Goal: Task Accomplishment & Management: Manage account settings

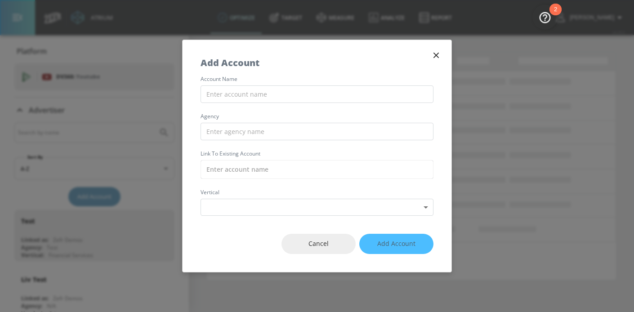
click at [254, 84] on div "account name agency Link to Existing Account vertical Select Vertical ​" at bounding box center [317, 145] width 269 height 139
click at [248, 93] on input "text" at bounding box center [317, 94] width 233 height 18
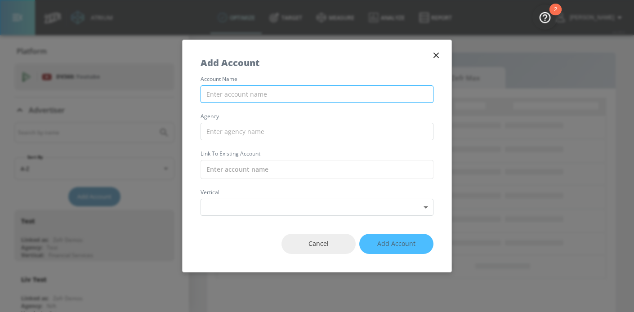
paste input "Kellanova_NA_US_TikTok"
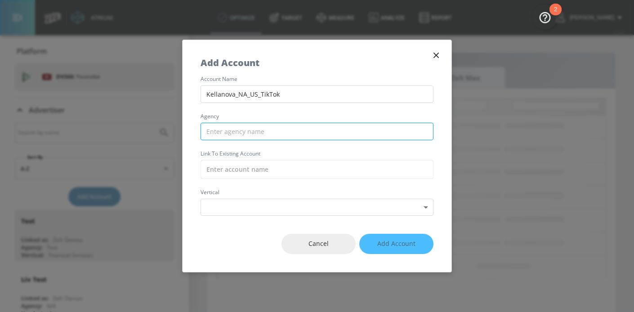
type input "Kellanova_NA_US_TikTok"
click at [245, 135] on input "text" at bounding box center [317, 132] width 233 height 18
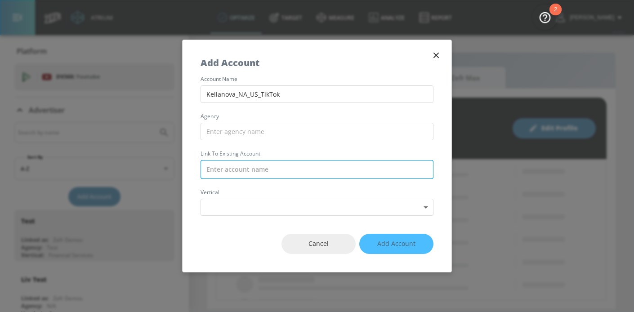
click at [232, 175] on input "text" at bounding box center [317, 169] width 233 height 19
paste input "Kellanova_NA_US_TikTok"
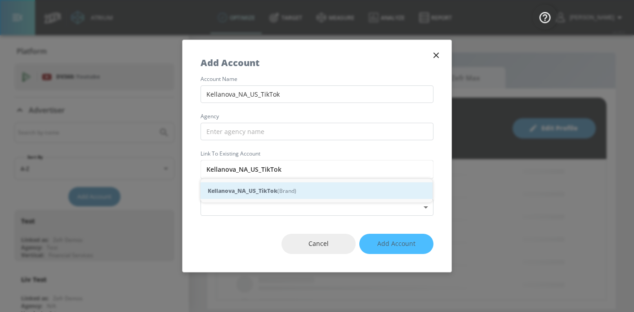
click at [238, 186] on div "Kellanova_NA_US_TikTok (Brand)" at bounding box center [317, 191] width 232 height 17
type input "Kellanova_NA_US_TikTok (Brand)"
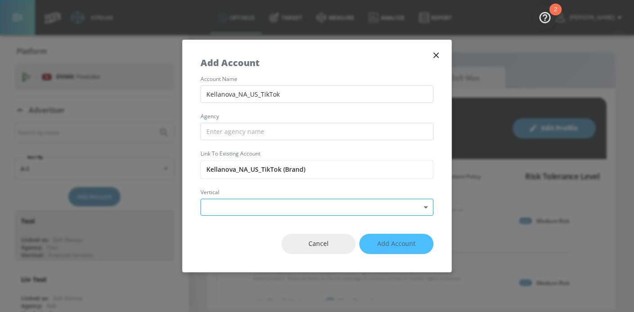
click at [228, 204] on body "Atrium optimize Target measure Analyze Report optimize Target measure Analyze R…" at bounding box center [317, 156] width 634 height 312
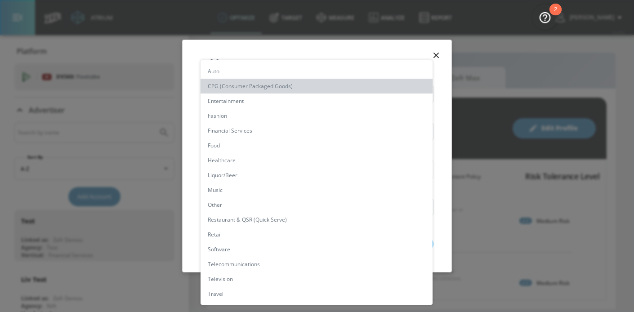
click at [242, 85] on li "CPG (Consumer Packaged Goods)" at bounding box center [317, 86] width 232 height 15
type input "[object Object]"
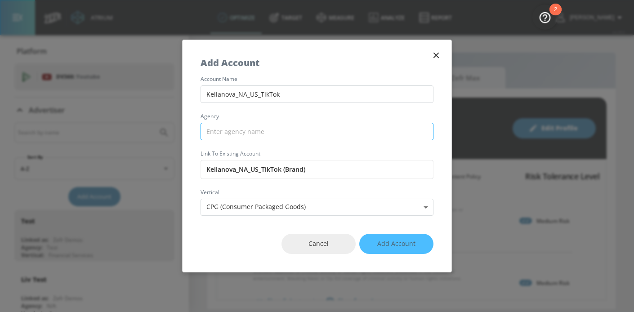
click at [226, 135] on input "text" at bounding box center [317, 132] width 233 height 18
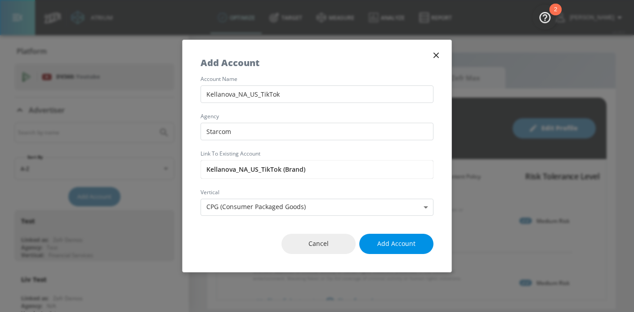
type input "Starcom"
click at [395, 244] on span "Add Account" at bounding box center [396, 243] width 38 height 11
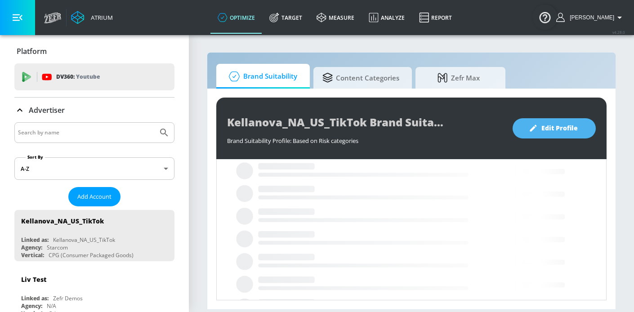
click at [567, 126] on span "Edit Profile" at bounding box center [554, 128] width 47 height 11
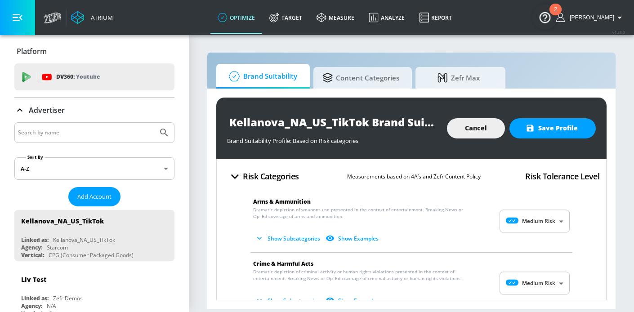
click at [540, 221] on body "Atrium optimize Target measure Analyze Report optimize Target measure Analyze R…" at bounding box center [317, 156] width 634 height 312
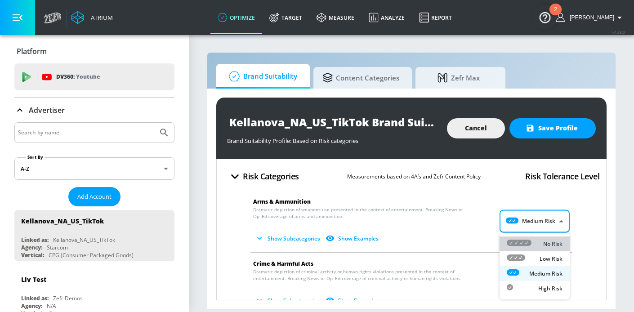
click at [542, 245] on div "No Risk" at bounding box center [535, 243] width 56 height 9
type input "MINIMAL"
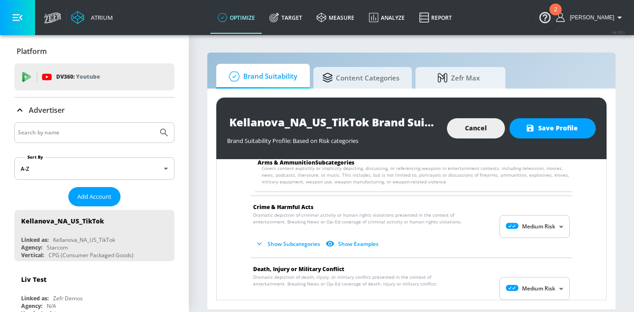
scroll to position [126, 0]
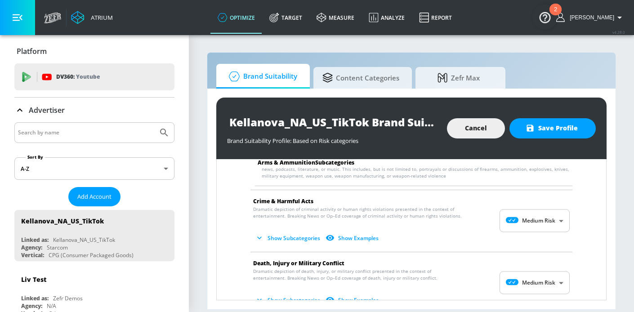
click at [526, 226] on body "Atrium optimize Target measure Analyze Report optimize Target measure Analyze R…" at bounding box center [317, 156] width 634 height 312
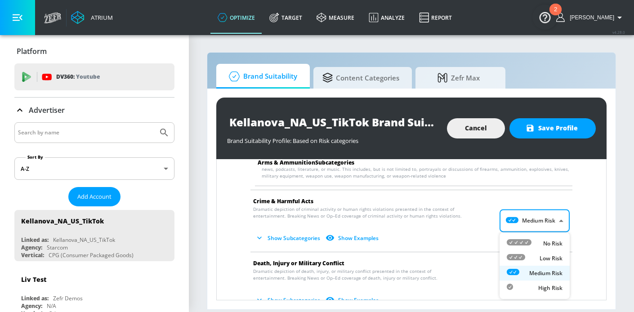
click at [528, 240] on icon at bounding box center [519, 242] width 25 height 6
type input "MINIMAL"
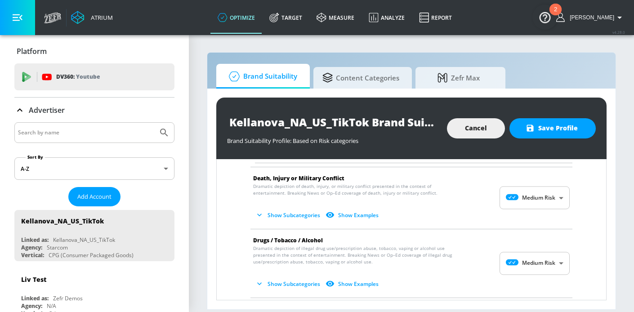
scroll to position [284, 0]
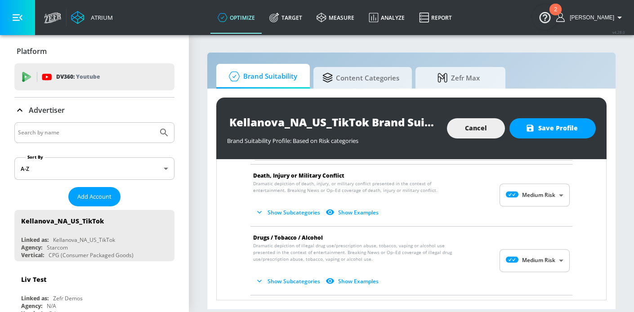
click at [517, 201] on body "Atrium optimize Target measure Analyze Report optimize Target measure Analyze R…" at bounding box center [317, 156] width 634 height 312
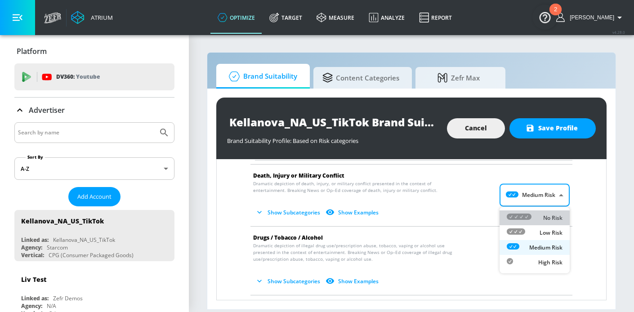
click at [523, 219] on icon at bounding box center [519, 217] width 25 height 6
type input "MINIMAL"
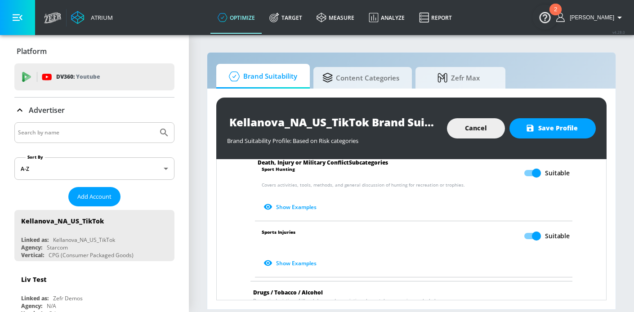
scroll to position [547, 0]
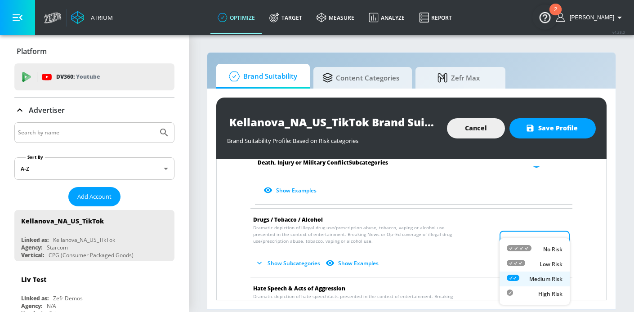
click at [525, 231] on body "Atrium optimize Target measure Analyze Report optimize Target measure Analyze R…" at bounding box center [317, 156] width 634 height 312
click at [527, 252] on div at bounding box center [519, 249] width 25 height 9
type input "MINIMAL"
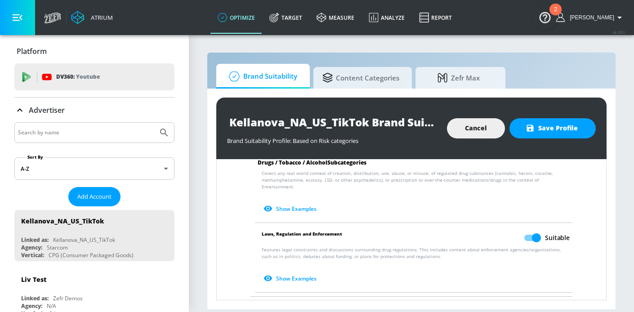
scroll to position [798, 0]
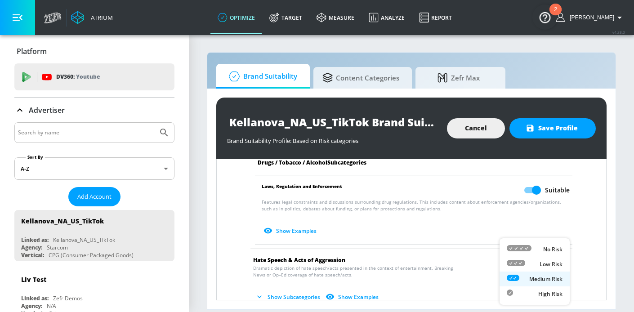
click at [524, 259] on body "Atrium optimize Target measure Analyze Report optimize Target measure Analyze R…" at bounding box center [317, 156] width 634 height 312
click at [526, 253] on div at bounding box center [519, 249] width 25 height 9
type input "MINIMAL"
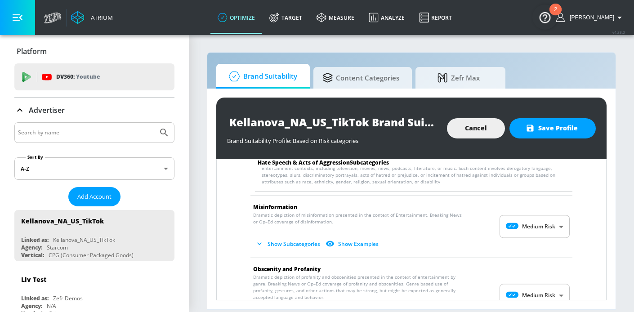
scroll to position [1004, 0]
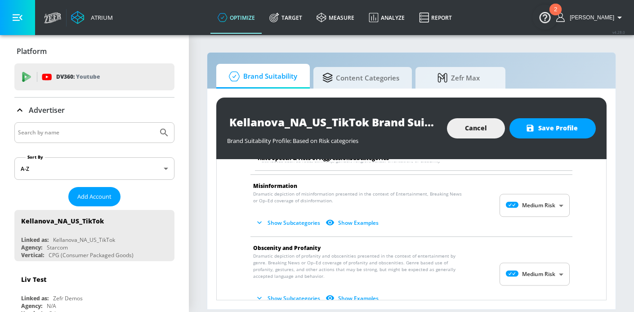
click at [532, 188] on body "Atrium optimize Target measure Analyze Report optimize Target measure Analyze R…" at bounding box center [317, 156] width 634 height 312
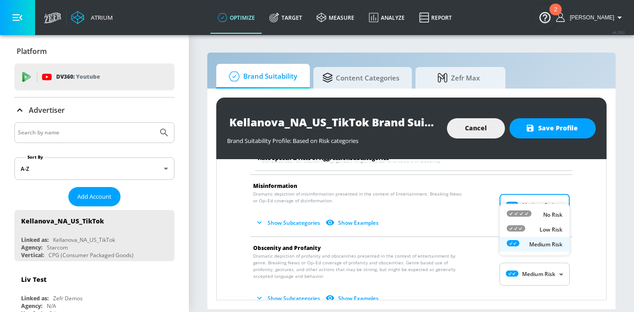
click at [532, 208] on li "No Risk" at bounding box center [535, 214] width 70 height 15
type input "MINIMAL"
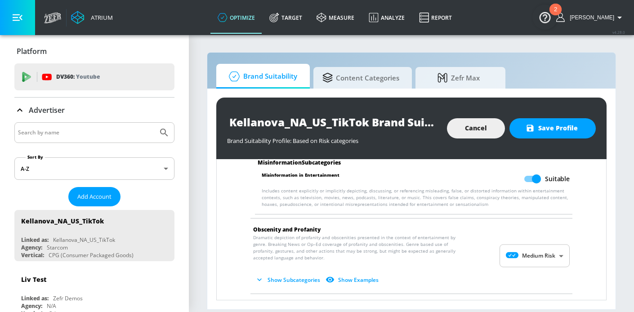
scroll to position [1121, 0]
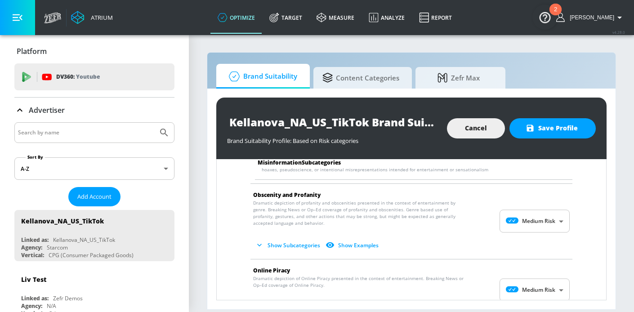
click at [533, 210] on body "Atrium optimize Target measure Analyze Report optimize Target measure Analyze R…" at bounding box center [317, 156] width 634 height 312
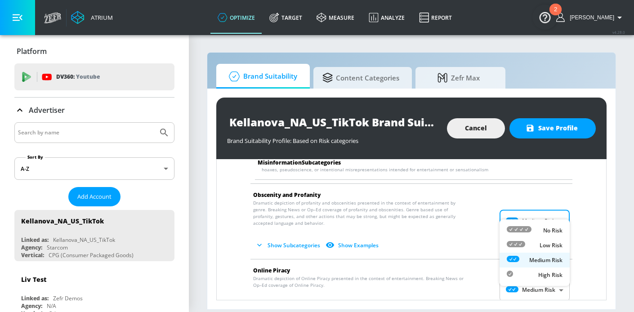
click at [533, 229] on div "No Risk" at bounding box center [535, 230] width 56 height 9
type input "MINIMAL"
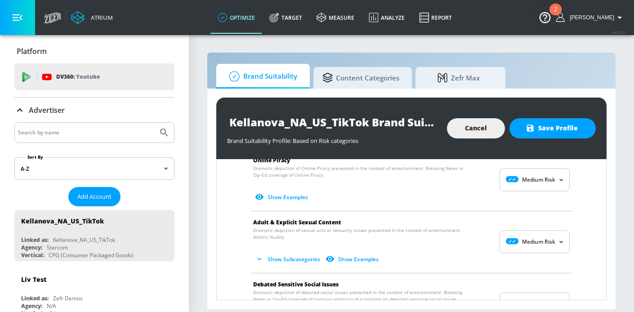
click at [527, 172] on body "Atrium optimize Target measure Analyze Report optimize Target measure Analyze R…" at bounding box center [317, 156] width 634 height 312
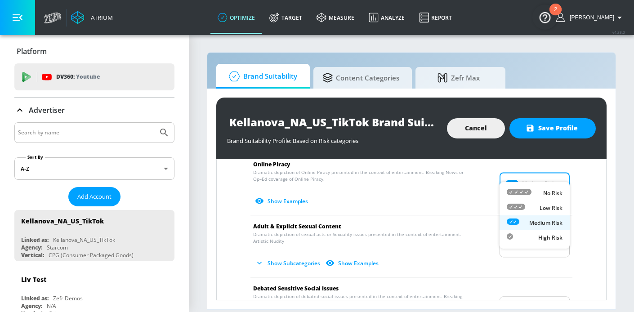
click at [529, 196] on div at bounding box center [519, 192] width 25 height 9
type input "MINIMAL"
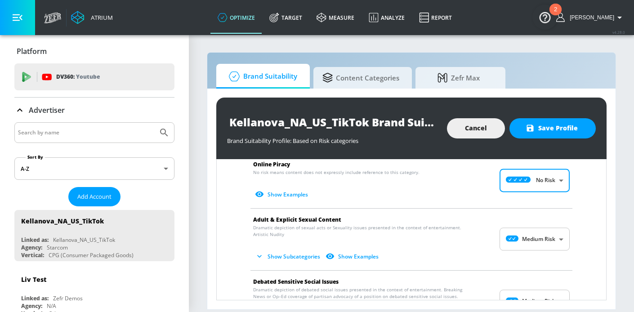
click at [529, 225] on body "Atrium optimize Target measure Analyze Report optimize Target measure Analyze R…" at bounding box center [317, 156] width 634 height 312
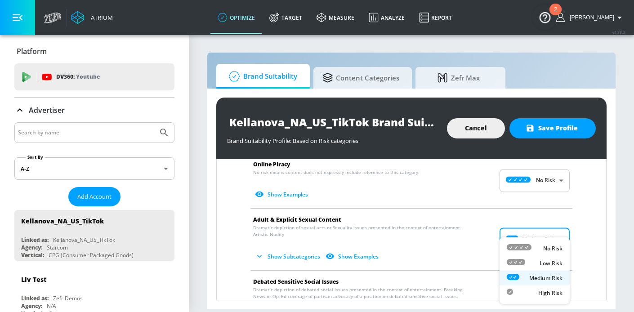
click at [533, 245] on div "No Risk" at bounding box center [535, 248] width 56 height 9
type input "MINIMAL"
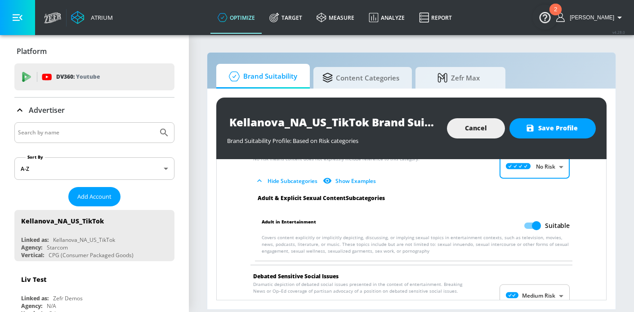
scroll to position [1388, 0]
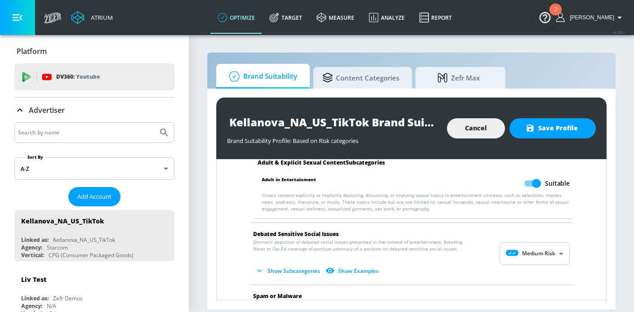
click at [533, 245] on body "Atrium optimize Target measure Analyze Report optimize Target measure Analyze R…" at bounding box center [317, 156] width 634 height 312
click at [533, 252] on div "No Risk" at bounding box center [535, 249] width 56 height 9
type input "MINIMAL"
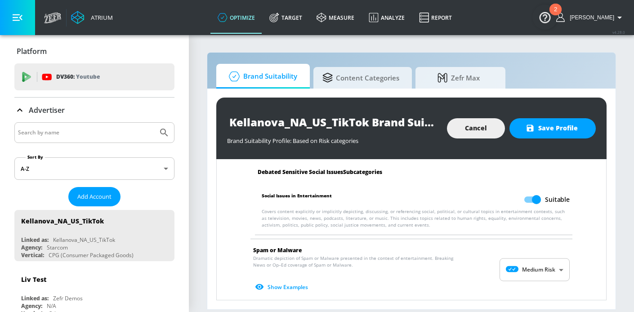
scroll to position [1529, 0]
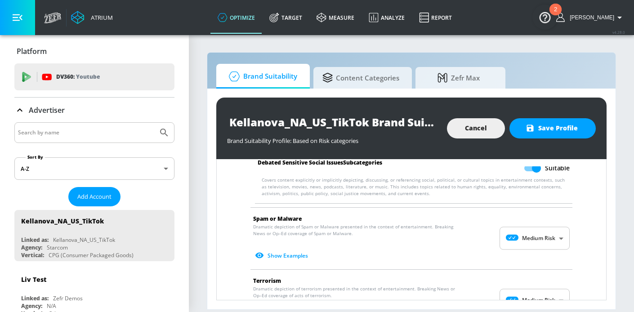
click at [531, 233] on body "Atrium optimize Target measure Analyze Report optimize Target measure Analyze R…" at bounding box center [317, 156] width 634 height 312
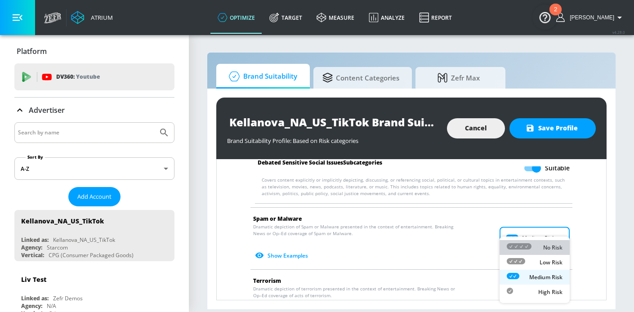
click at [532, 246] on div "No Risk" at bounding box center [535, 247] width 56 height 9
type input "MINIMAL"
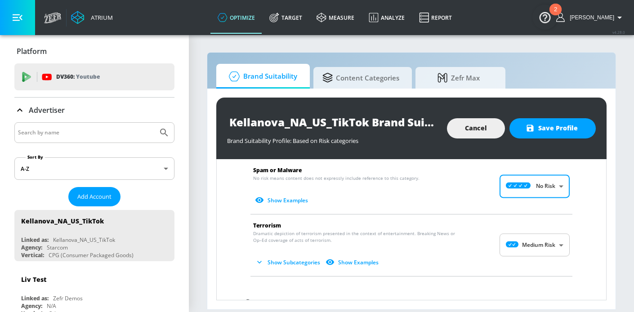
scroll to position [1589, 0]
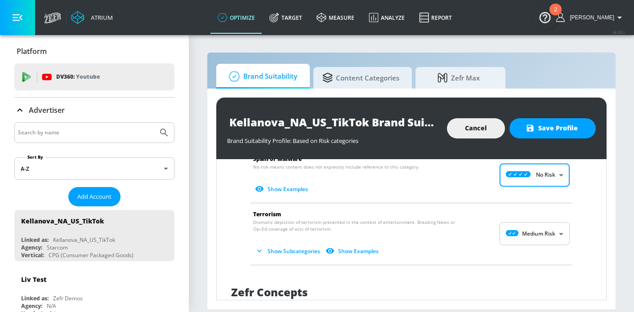
click at [532, 222] on body "Atrium optimize Target measure Analyze Report optimize Target measure Analyze R…" at bounding box center [317, 156] width 634 height 312
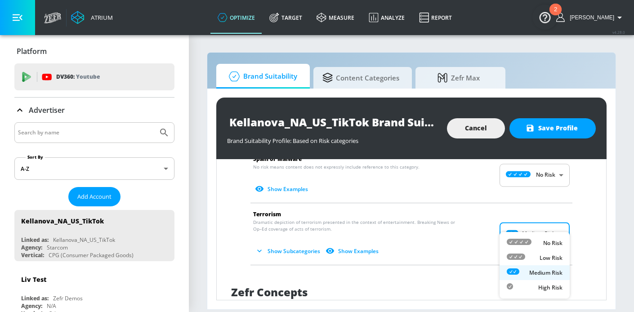
click at [532, 247] on div "No Risk" at bounding box center [535, 242] width 56 height 9
type input "MINIMAL"
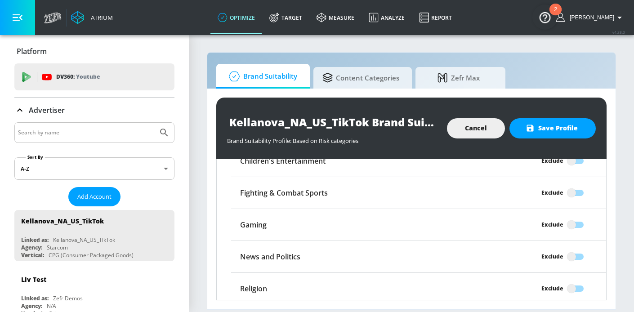
scroll to position [1848, 0]
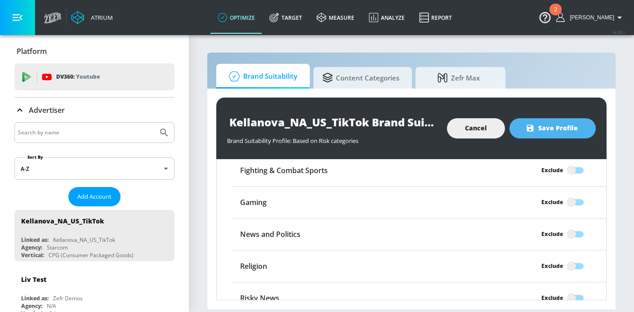
click at [570, 120] on button "Save Profile" at bounding box center [553, 128] width 86 height 20
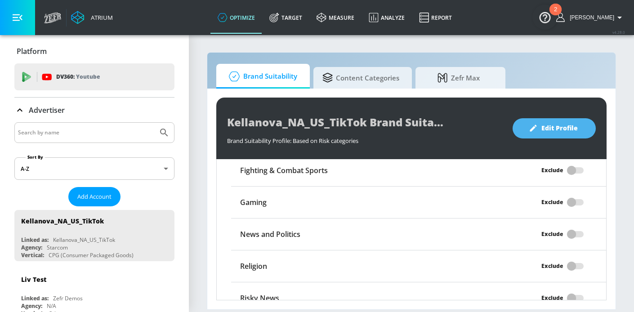
click at [573, 134] on button "Edit Profile" at bounding box center [554, 128] width 83 height 20
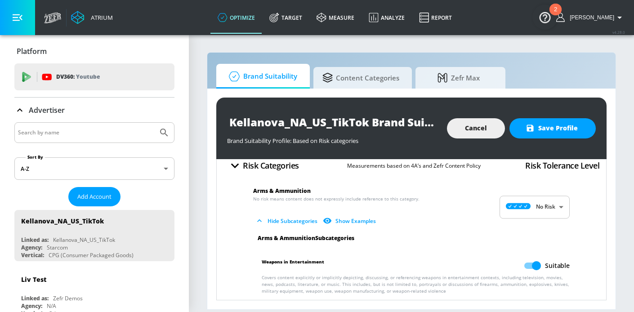
scroll to position [0, 0]
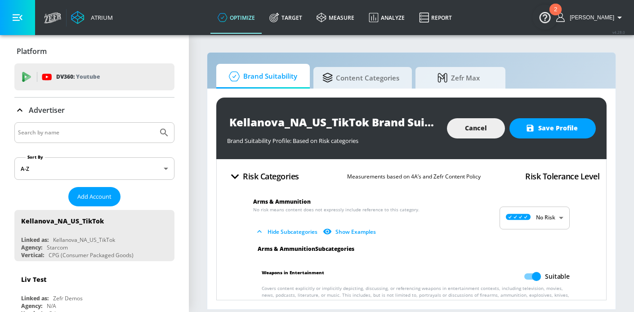
click at [532, 278] on input "Suitable" at bounding box center [536, 276] width 51 height 17
checkbox input "false"
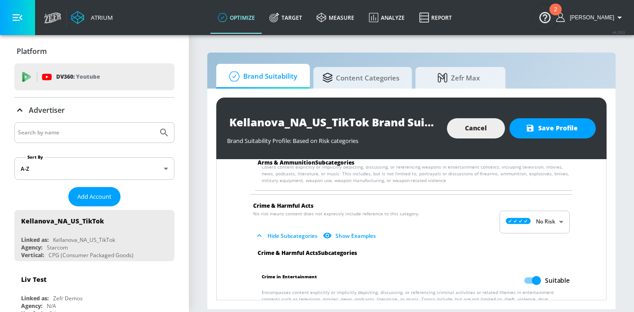
click at [529, 282] on input "Suitable" at bounding box center [536, 280] width 51 height 17
checkbox input "false"
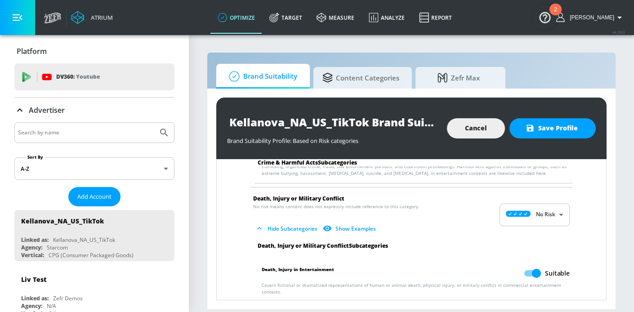
click at [533, 273] on input "Suitable" at bounding box center [536, 273] width 51 height 17
checkbox input "false"
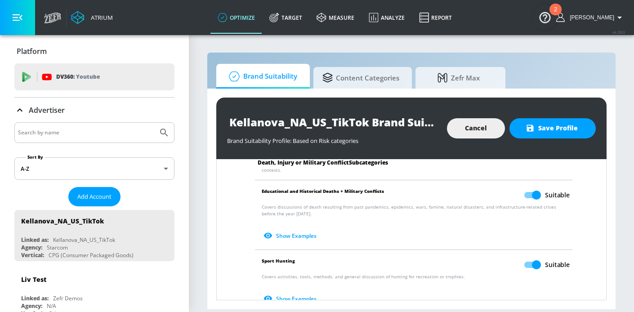
scroll to position [383, 0]
click at [539, 190] on input "Suitable" at bounding box center [536, 194] width 51 height 17
checkbox input "false"
click at [534, 260] on input "Suitable" at bounding box center [536, 264] width 51 height 17
checkbox input "false"
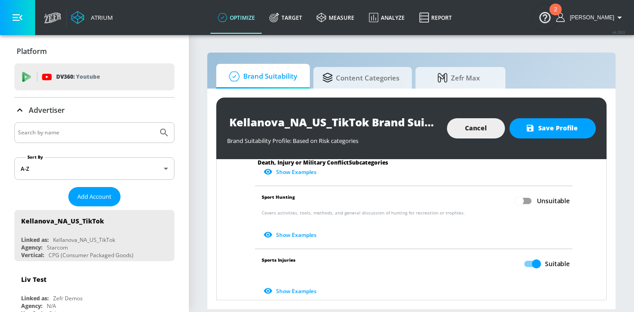
click at [534, 259] on input "Suitable" at bounding box center [536, 263] width 51 height 17
checkbox input "false"
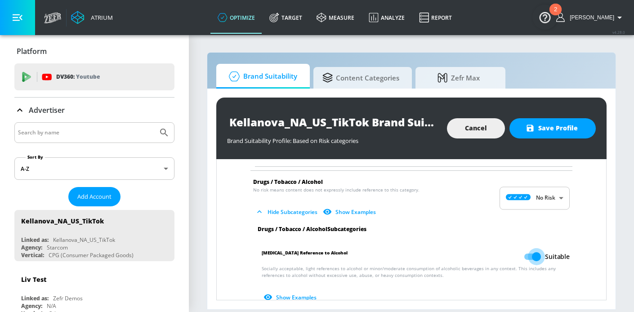
click at [533, 254] on input "Suitable" at bounding box center [536, 256] width 51 height 17
checkbox input "false"
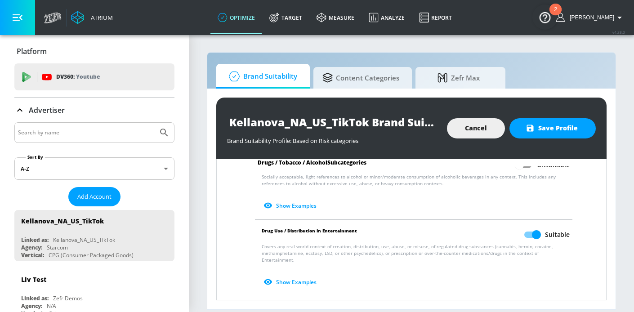
click at [533, 230] on input "Suitable" at bounding box center [536, 234] width 51 height 17
checkbox input "false"
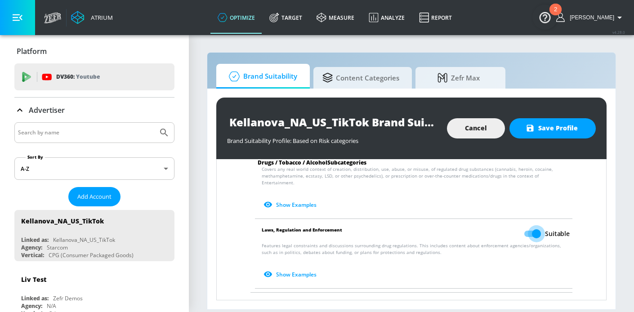
click at [535, 225] on input "Suitable" at bounding box center [536, 233] width 51 height 17
checkbox input "false"
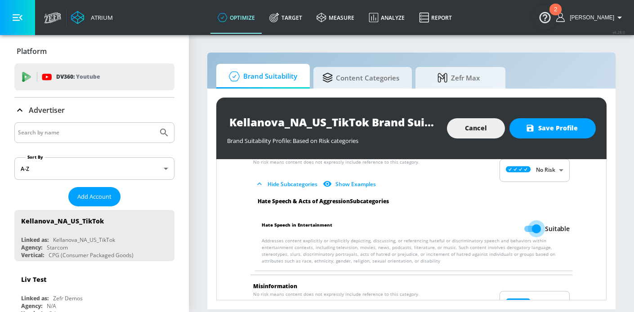
click at [535, 220] on input "Suitable" at bounding box center [536, 228] width 51 height 17
checkbox input "false"
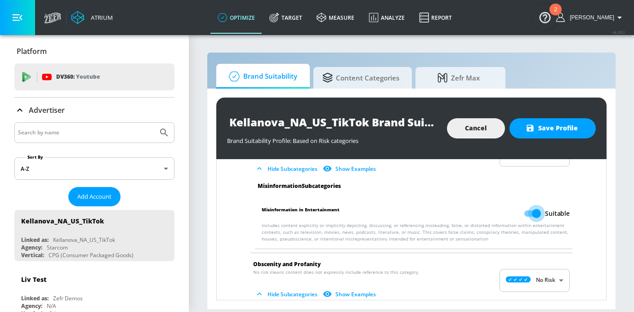
click at [534, 205] on input "Suitable" at bounding box center [536, 213] width 51 height 17
checkbox input "false"
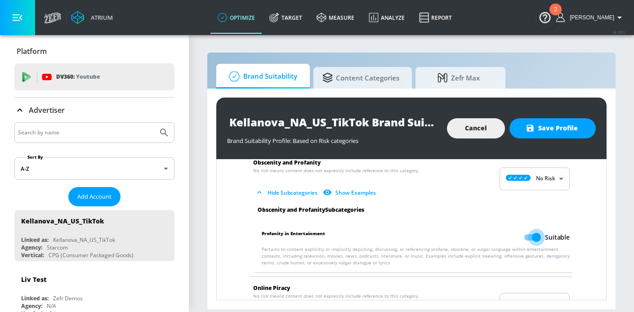
click at [536, 229] on input "Suitable" at bounding box center [536, 237] width 51 height 17
checkbox input "false"
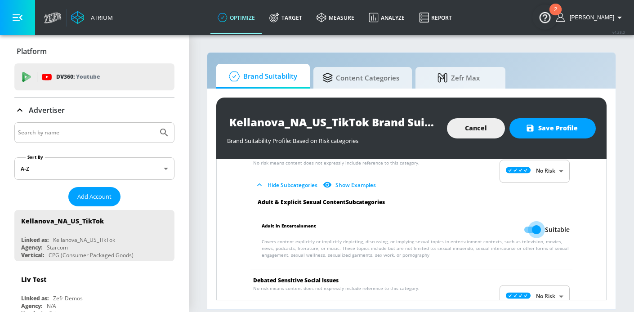
click at [536, 221] on input "Suitable" at bounding box center [536, 229] width 51 height 17
checkbox input "false"
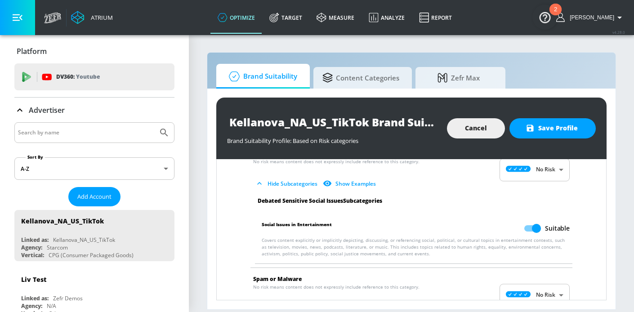
click at [536, 220] on input "Suitable" at bounding box center [536, 228] width 51 height 17
checkbox input "false"
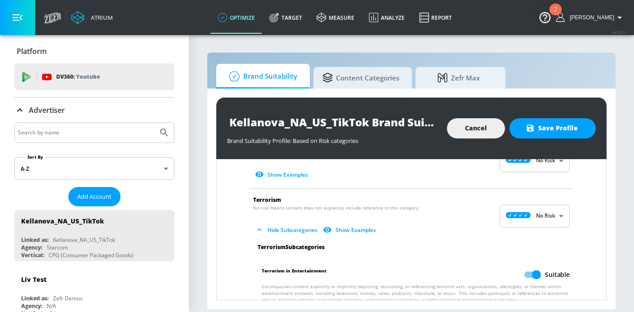
click at [532, 266] on input "Suitable" at bounding box center [536, 274] width 51 height 17
checkbox input "false"
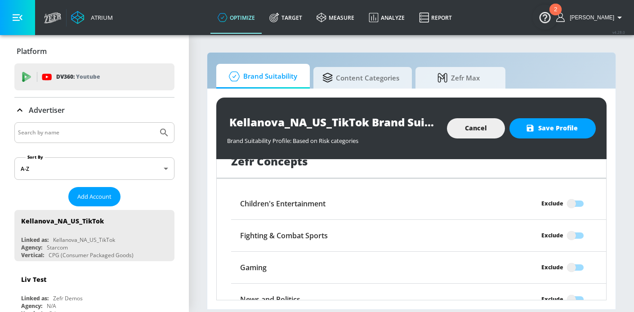
scroll to position [1832, 0]
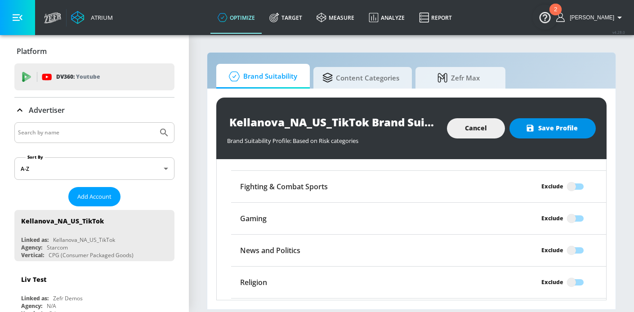
click at [555, 130] on span "Save Profile" at bounding box center [553, 128] width 50 height 11
